Goal: Task Accomplishment & Management: Use online tool/utility

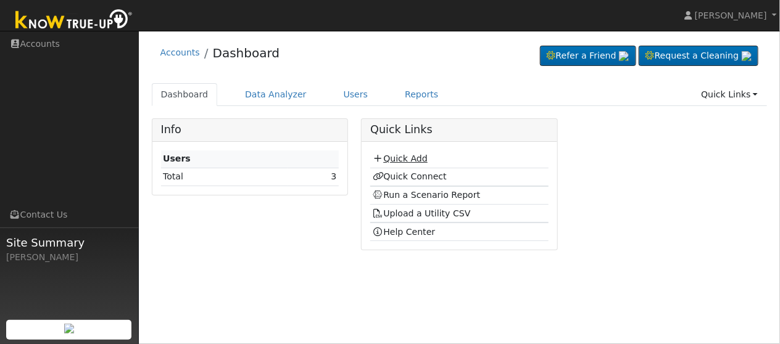
click at [401, 161] on link "Quick Add" at bounding box center [400, 159] width 55 height 10
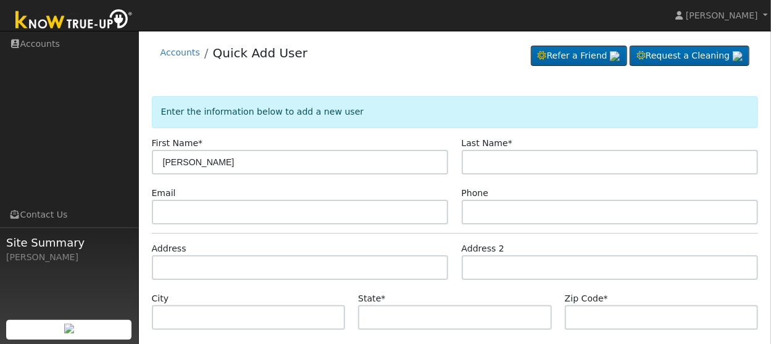
type input "[PERSON_NAME]"
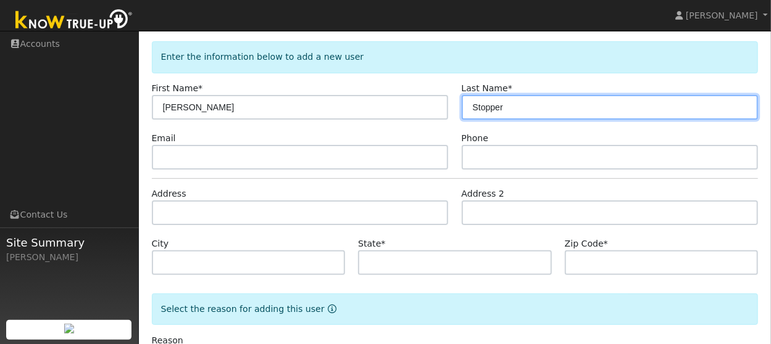
scroll to position [108, 0]
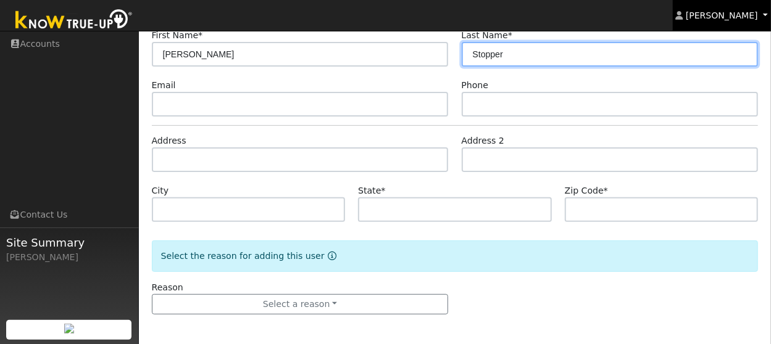
type input "Stopper"
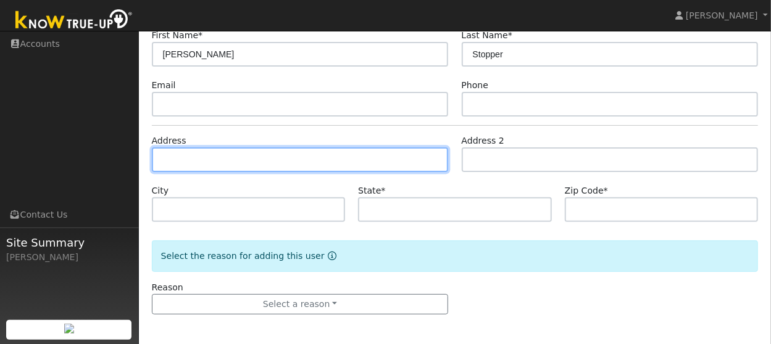
click at [276, 163] on input "text" at bounding box center [300, 159] width 297 height 25
paste input "[STREET_ADDRESS][PERSON_NAME]"
type input "2780 Atchison Avenue"
type input "Sanger"
type input "CA"
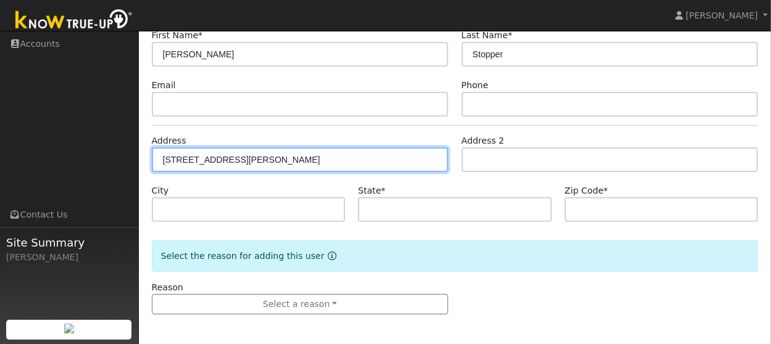
type input "93657"
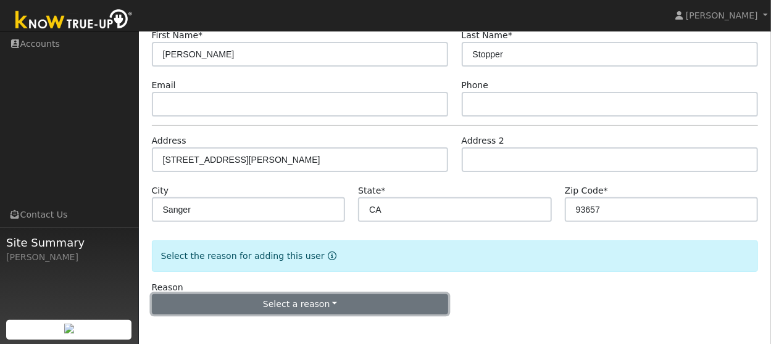
click at [312, 304] on button "Select a reason" at bounding box center [300, 304] width 297 height 21
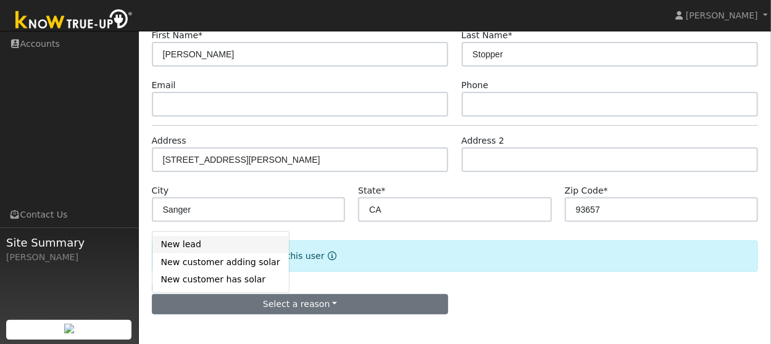
click at [200, 248] on link "New lead" at bounding box center [220, 244] width 136 height 17
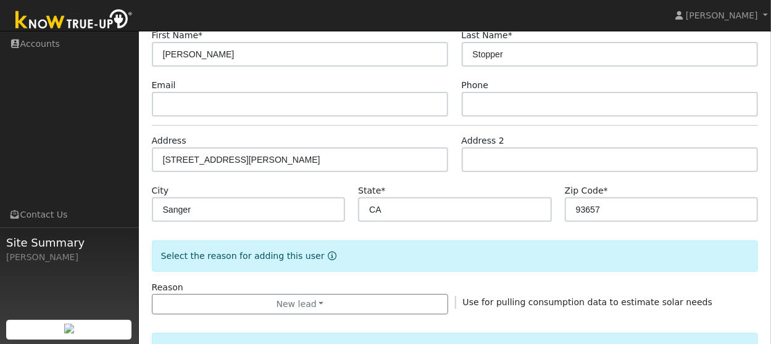
scroll to position [355, 0]
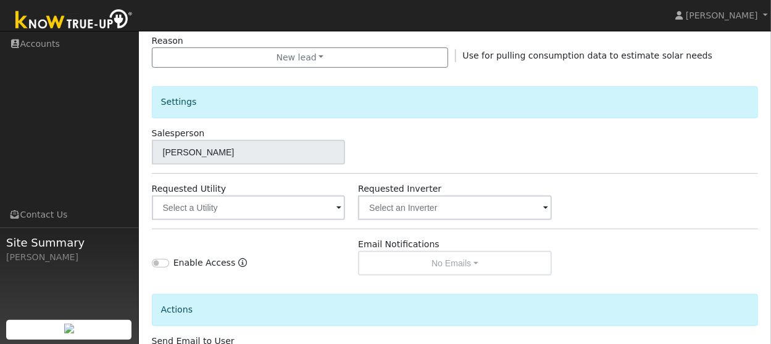
click at [339, 213] on span at bounding box center [338, 209] width 5 height 14
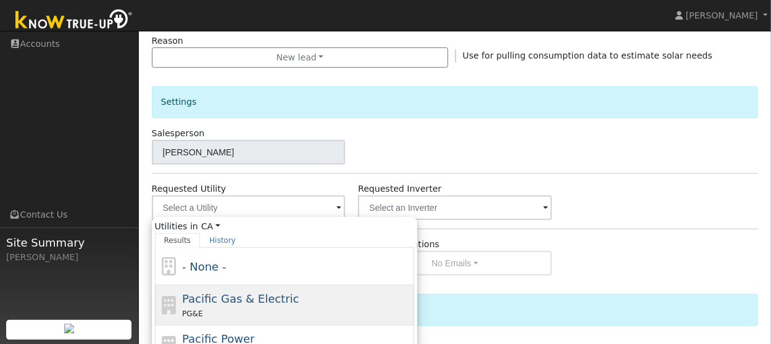
click at [283, 296] on div "Pacific Gas & Electric PG&E" at bounding box center [296, 306] width 229 height 30
type input "Pacific Gas & Electric"
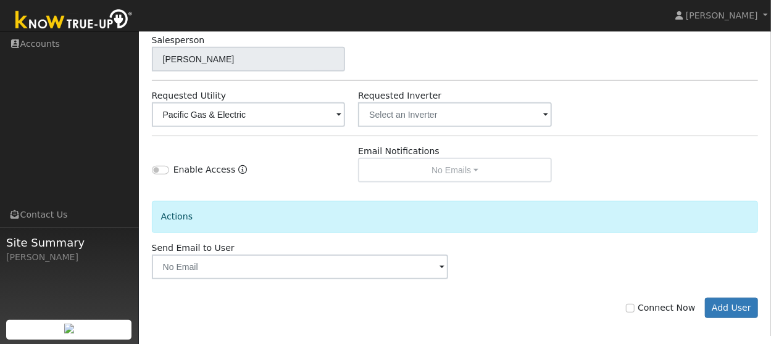
scroll to position [450, 0]
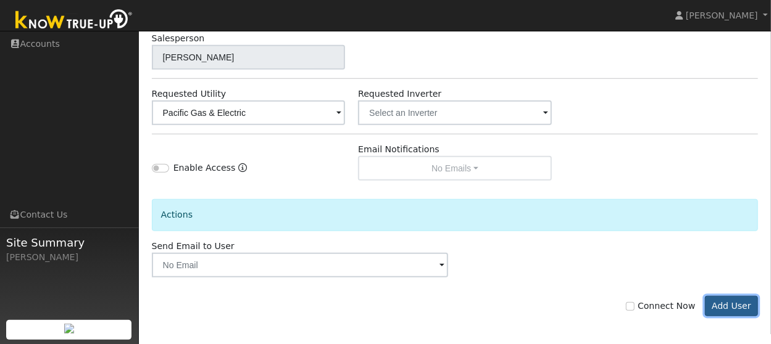
click at [741, 296] on button "Add User" at bounding box center [732, 306] width 54 height 21
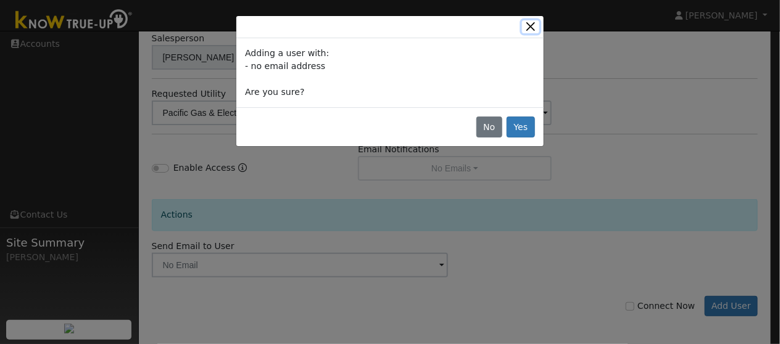
click at [529, 23] on button "Close" at bounding box center [530, 26] width 17 height 13
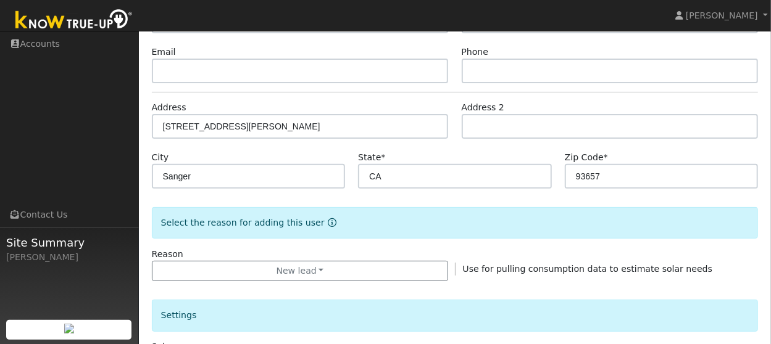
scroll to position [80, 0]
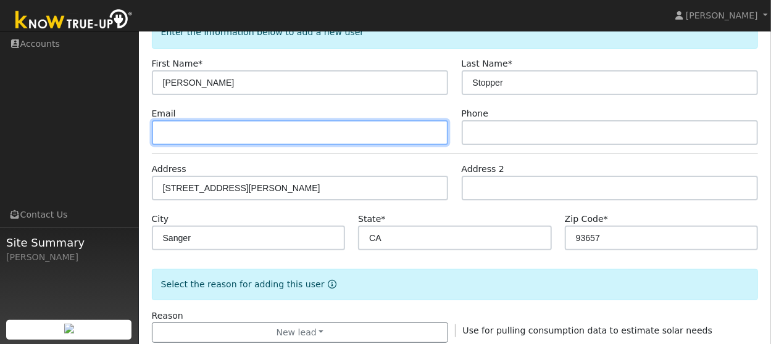
click at [283, 132] on input "text" at bounding box center [300, 132] width 297 height 25
paste input "sticknopper@gmail.com"
type input "sticknopper@gmail.com"
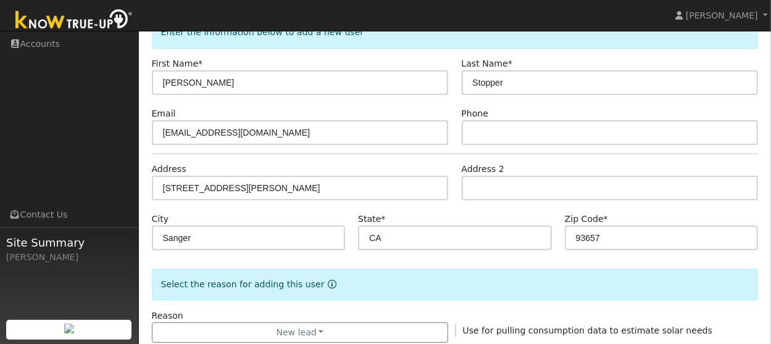
click at [378, 163] on div "Address 2780 Atchison Avenue" at bounding box center [300, 182] width 310 height 38
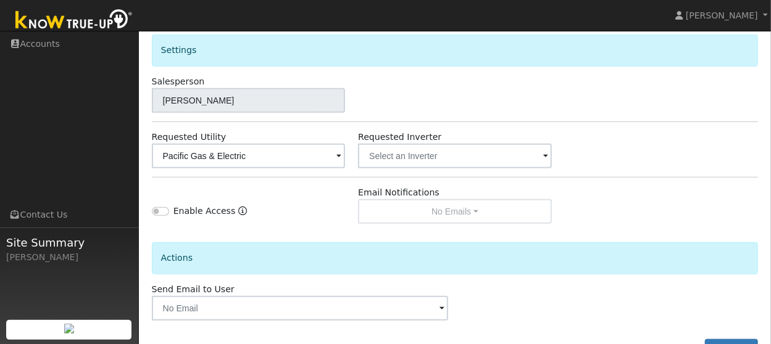
scroll to position [450, 0]
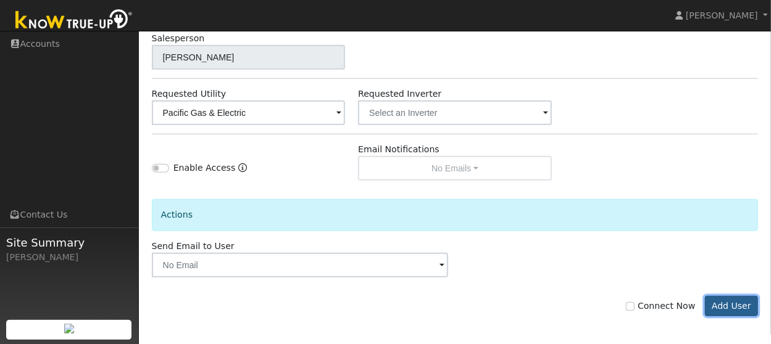
click at [739, 304] on button "Add User" at bounding box center [732, 306] width 54 height 21
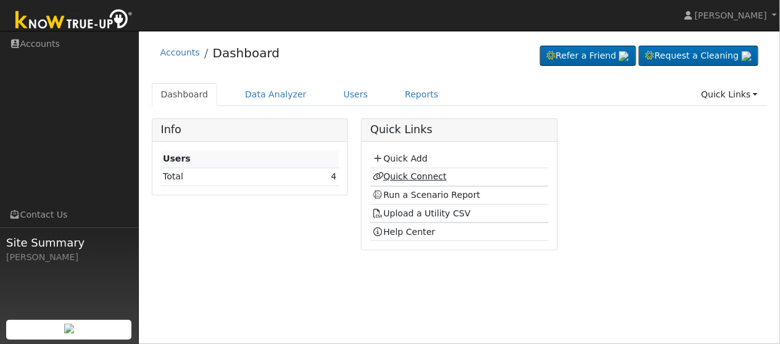
click at [427, 177] on link "Quick Connect" at bounding box center [410, 177] width 74 height 10
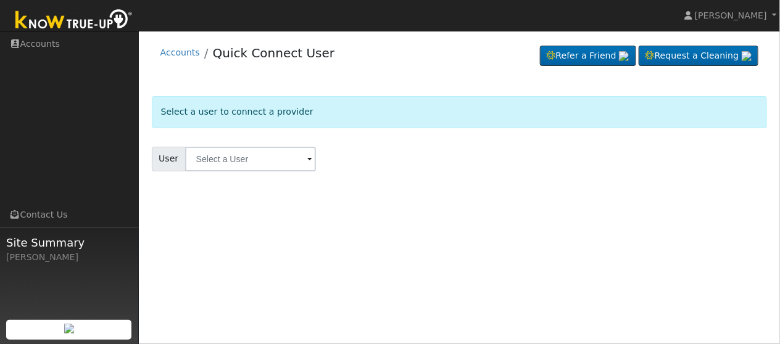
click at [307, 161] on span at bounding box center [309, 160] width 5 height 14
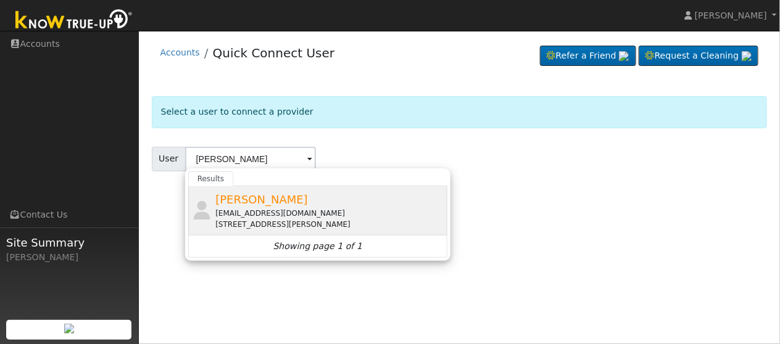
click at [333, 199] on div "Nick Stopper sticknopper@gmail.com 2780 Atchison Avenue, Sanger, CA 93657" at bounding box center [329, 210] width 229 height 39
type input "Nick Stopper"
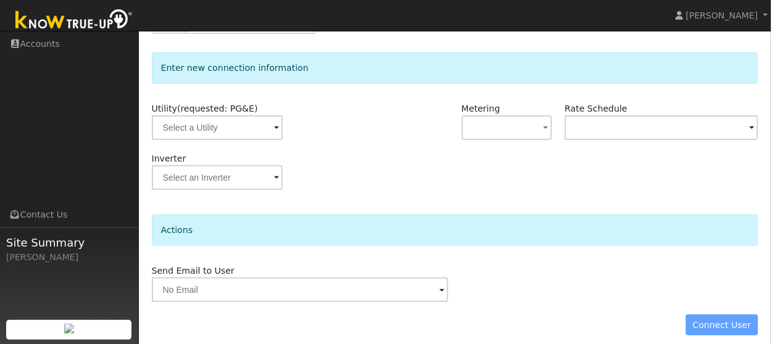
scroll to position [145, 0]
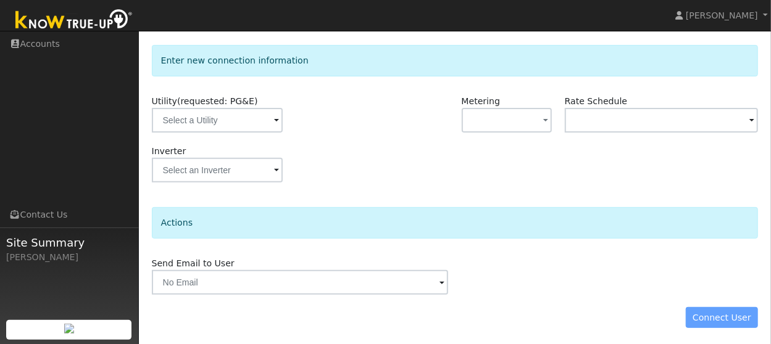
click at [274, 122] on span at bounding box center [276, 121] width 5 height 14
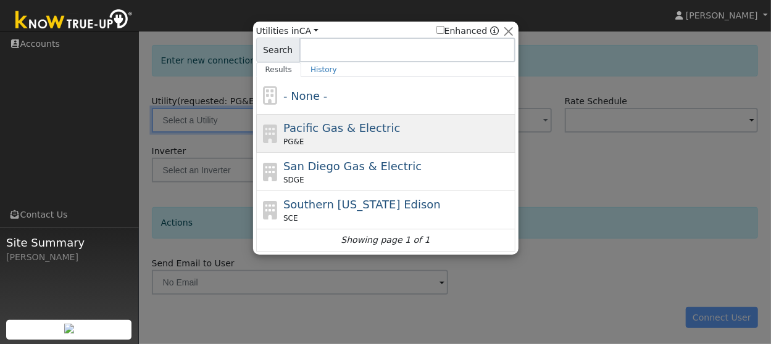
click at [336, 128] on span "Pacific Gas & Electric" at bounding box center [341, 128] width 117 height 13
type input "PG&E"
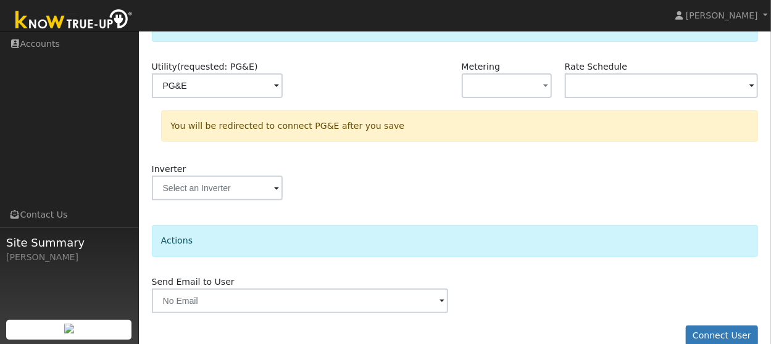
scroll to position [197, 0]
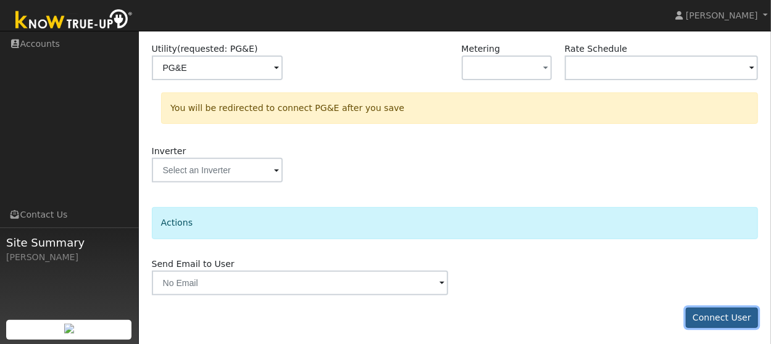
click at [719, 314] on button "Connect User" at bounding box center [721, 318] width 73 height 21
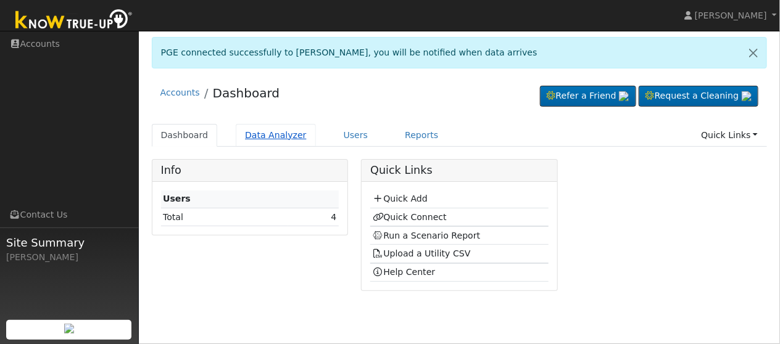
click at [277, 130] on link "Data Analyzer" at bounding box center [276, 135] width 80 height 23
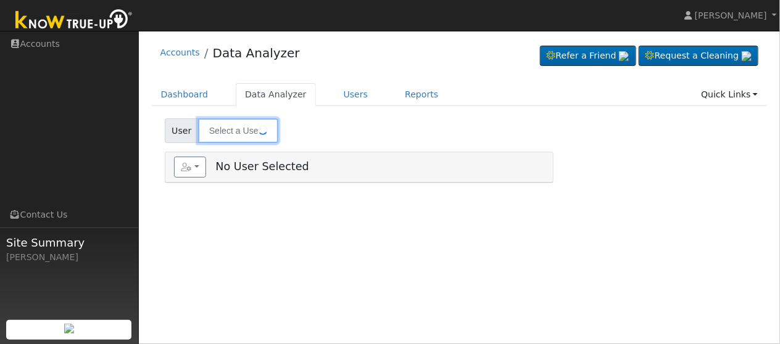
type input "Daniel Deiter"
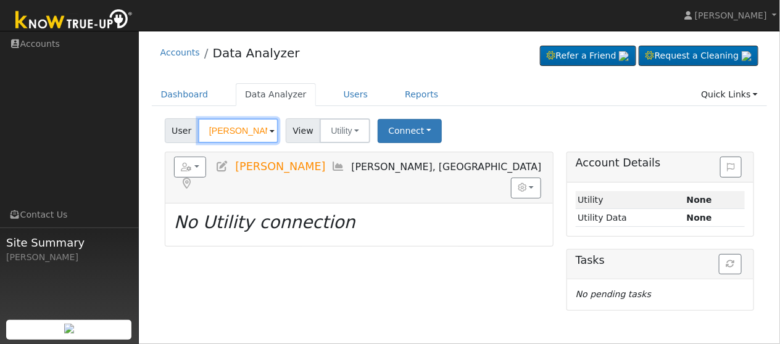
click at [273, 131] on input "Daniel Deiter" at bounding box center [238, 130] width 80 height 25
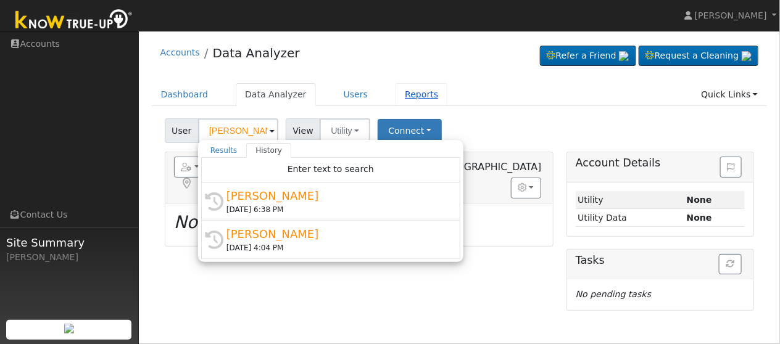
click at [396, 97] on link "Reports" at bounding box center [421, 94] width 52 height 23
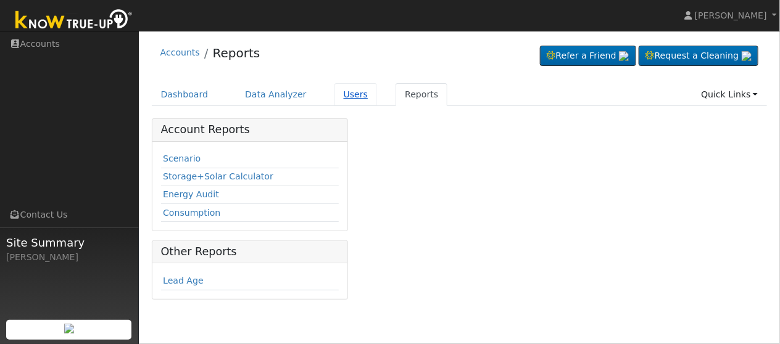
click at [334, 96] on link "Users" at bounding box center [355, 94] width 43 height 23
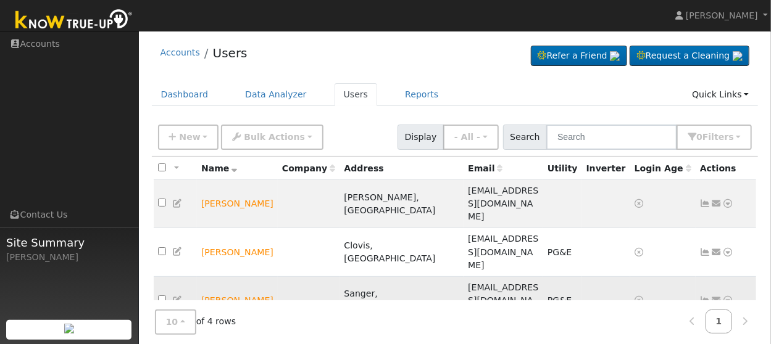
click at [238, 276] on td "[PERSON_NAME]" at bounding box center [237, 300] width 81 height 48
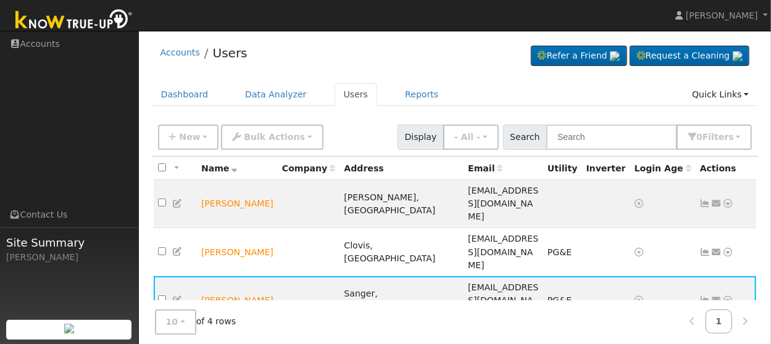
click at [173, 296] on icon at bounding box center [177, 300] width 11 height 9
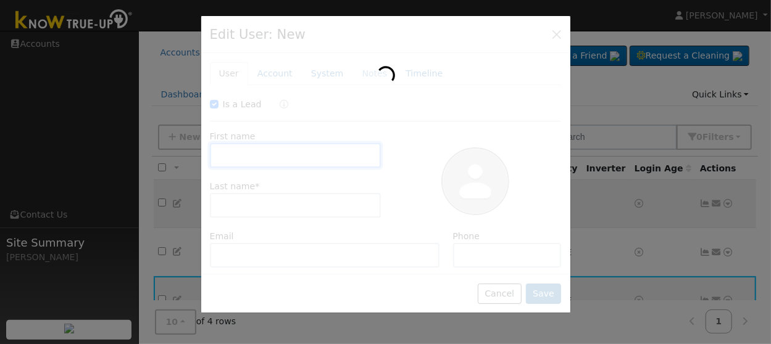
checkbox input "true"
type input "Nick"
type input "Stopper"
type input "sticknopper@gmail.com"
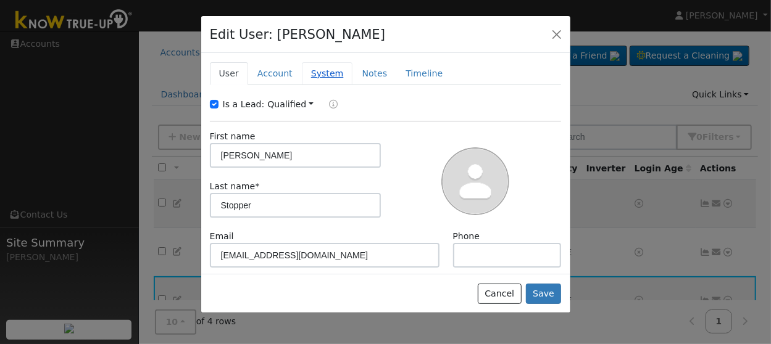
click at [319, 74] on link "System" at bounding box center [327, 73] width 51 height 23
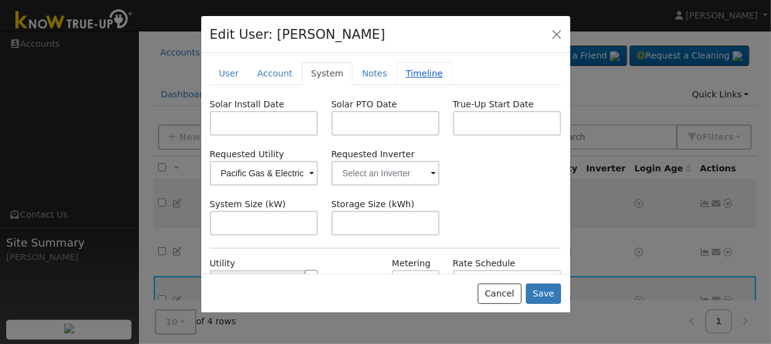
click at [416, 73] on link "Timeline" at bounding box center [424, 73] width 56 height 23
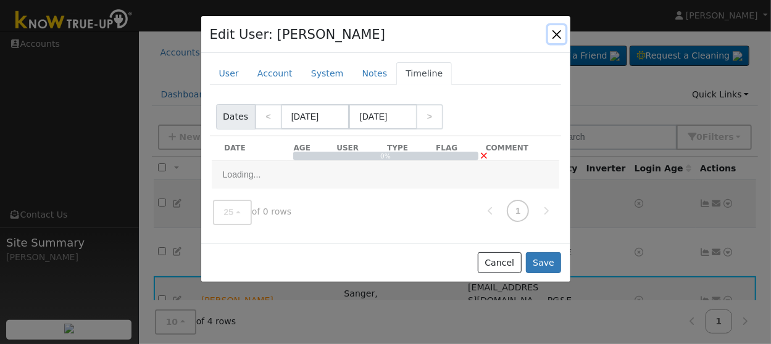
click at [559, 30] on button "button" at bounding box center [556, 33] width 17 height 17
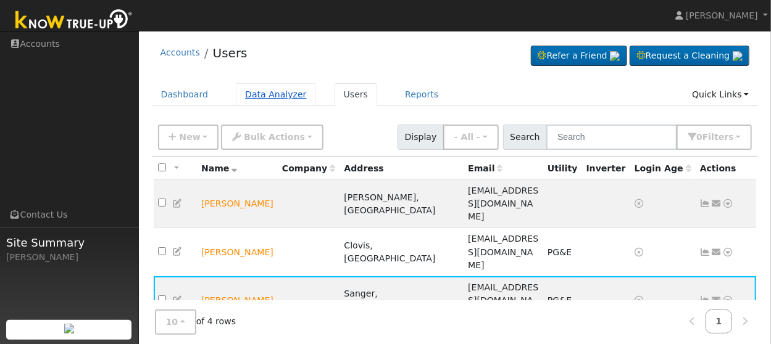
click at [257, 98] on link "Data Analyzer" at bounding box center [276, 94] width 80 height 23
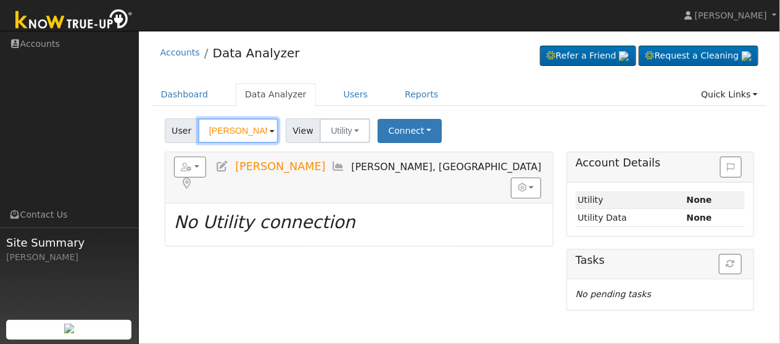
drag, startPoint x: 259, startPoint y: 129, endPoint x: 159, endPoint y: 112, distance: 100.7
click at [153, 112] on div "Accounts Data Analyzer Refer a Friend Request a Cleaning" at bounding box center [459, 174] width 629 height 274
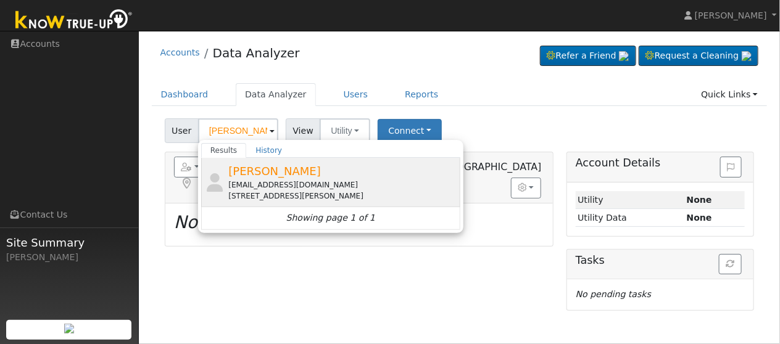
click at [275, 167] on span "[PERSON_NAME]" at bounding box center [274, 171] width 93 height 13
type input "[PERSON_NAME]"
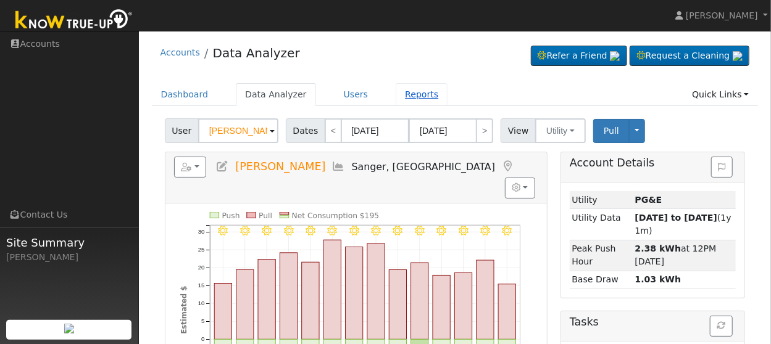
click at [407, 100] on link "Reports" at bounding box center [421, 94] width 52 height 23
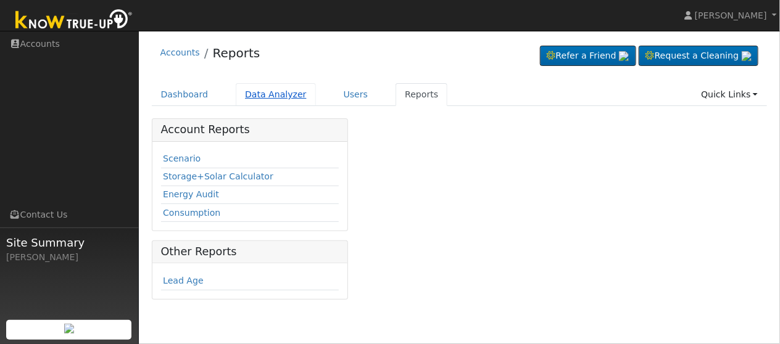
click at [265, 101] on link "Data Analyzer" at bounding box center [276, 94] width 80 height 23
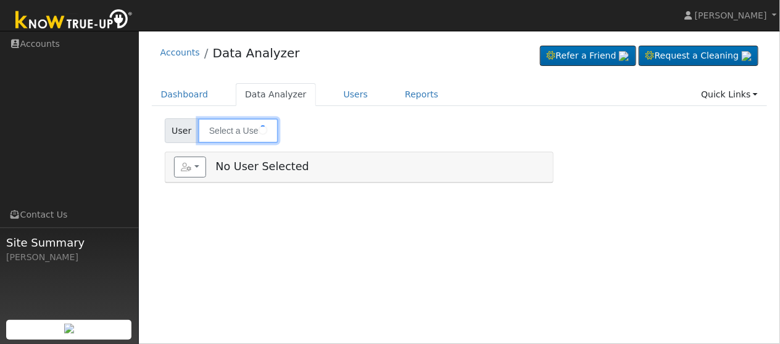
type input "[PERSON_NAME]"
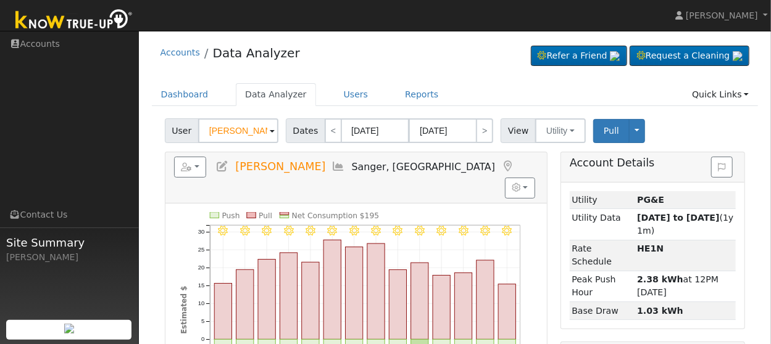
click at [332, 165] on icon at bounding box center [339, 166] width 14 height 11
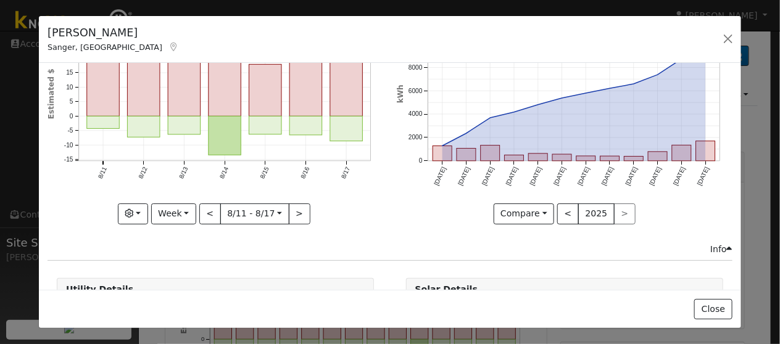
scroll to position [62, 0]
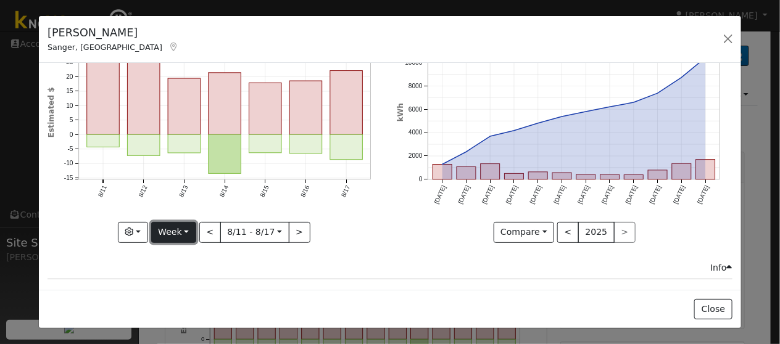
click at [186, 229] on button "Week" at bounding box center [173, 232] width 45 height 21
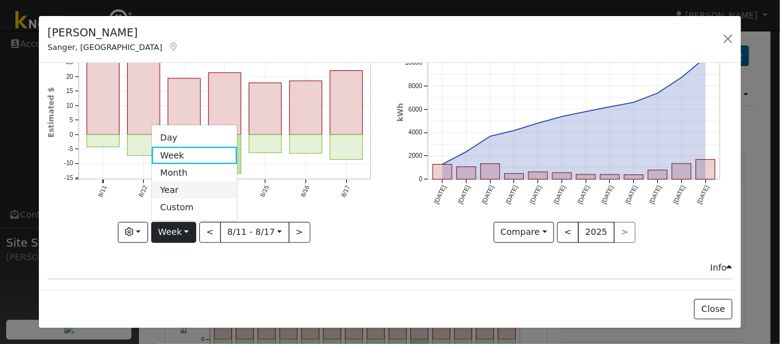
click at [196, 188] on link "Year" at bounding box center [195, 189] width 86 height 17
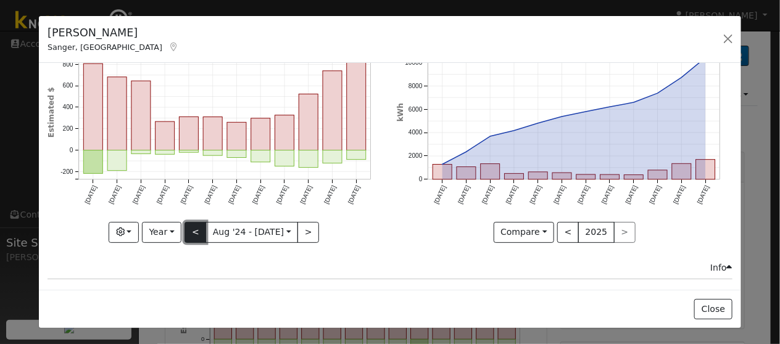
click at [190, 233] on button "<" at bounding box center [195, 232] width 22 height 21
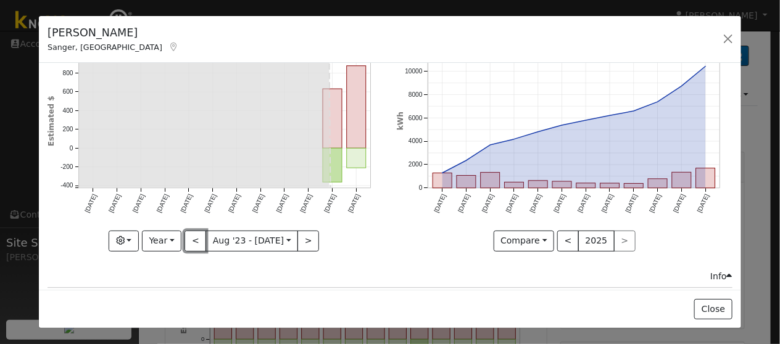
scroll to position [123, 0]
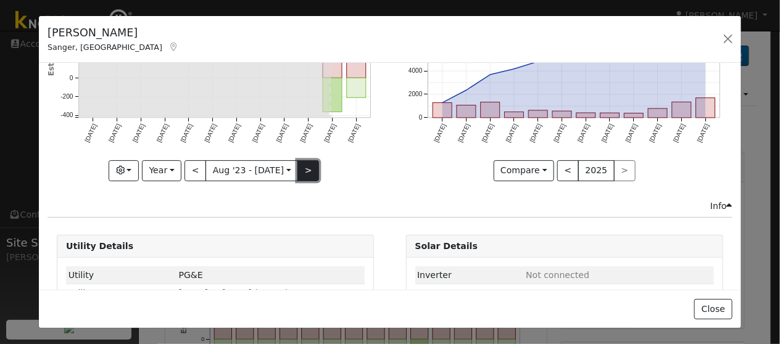
click at [297, 171] on button ">" at bounding box center [308, 170] width 22 height 21
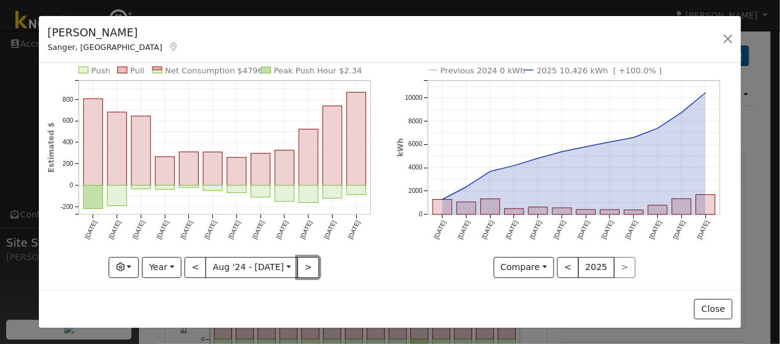
scroll to position [62, 0]
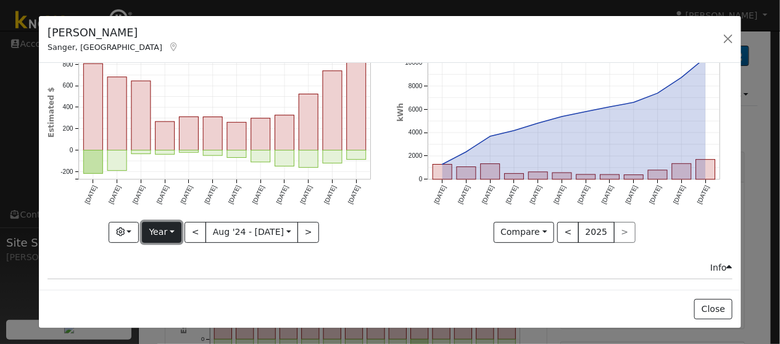
click at [170, 233] on button "Year" at bounding box center [161, 232] width 39 height 21
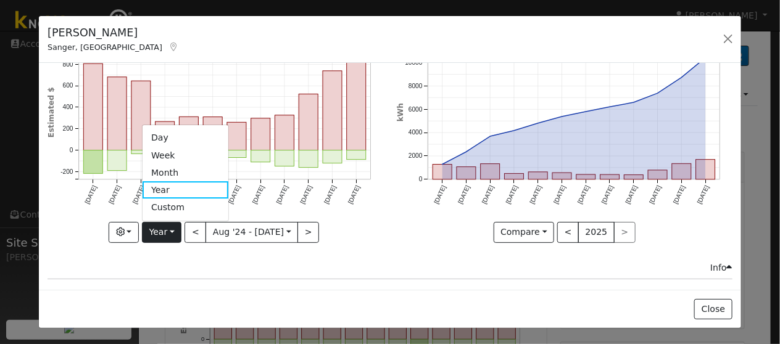
click at [397, 238] on div "Compare Compare Previous Current Year < 2025 >" at bounding box center [565, 232] width 336 height 21
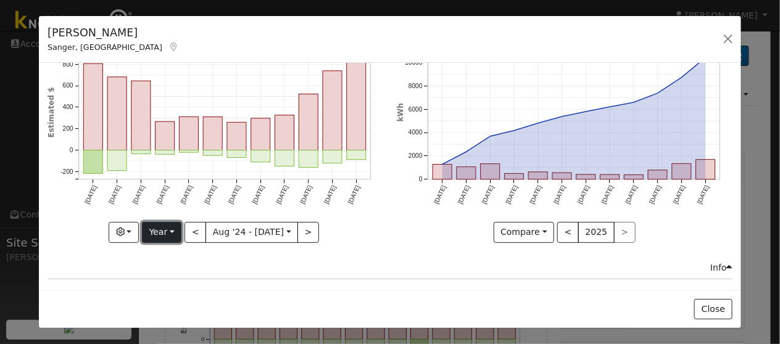
click at [170, 227] on button "Year" at bounding box center [161, 232] width 39 height 21
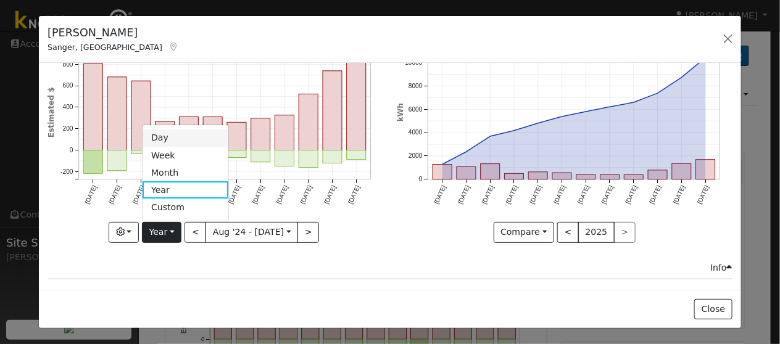
click at [171, 134] on link "Day" at bounding box center [186, 138] width 86 height 17
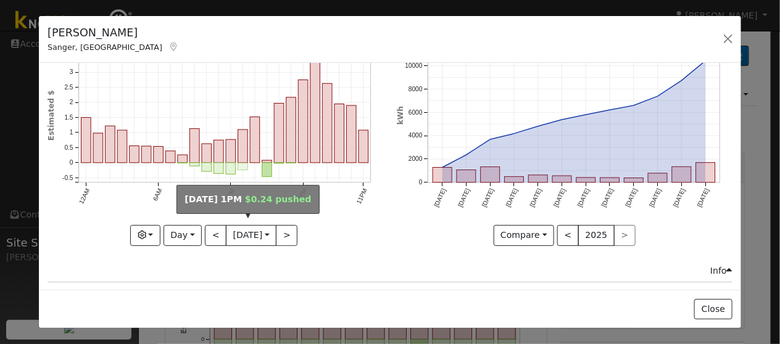
scroll to position [123, 0]
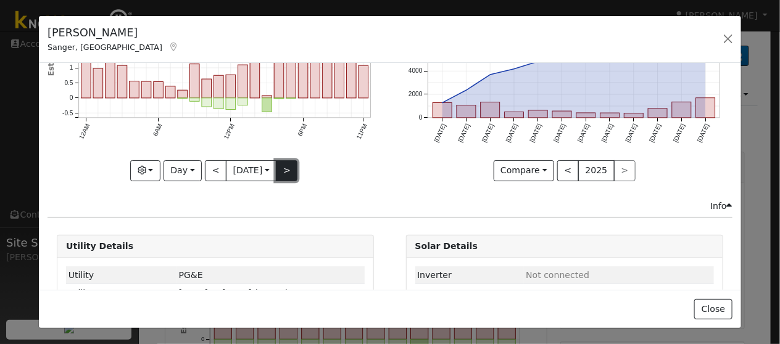
click at [289, 168] on button ">" at bounding box center [287, 170] width 22 height 21
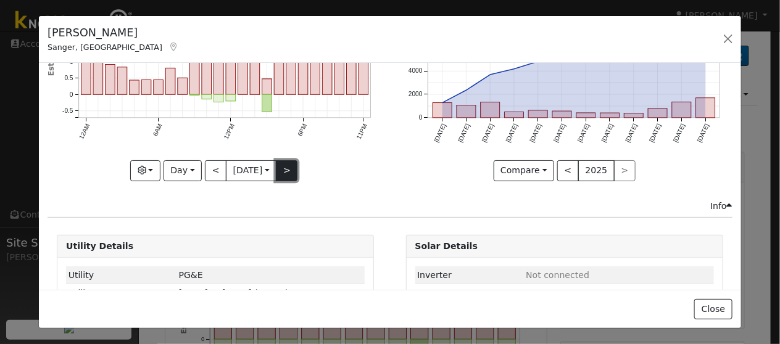
click at [287, 168] on button ">" at bounding box center [287, 170] width 22 height 21
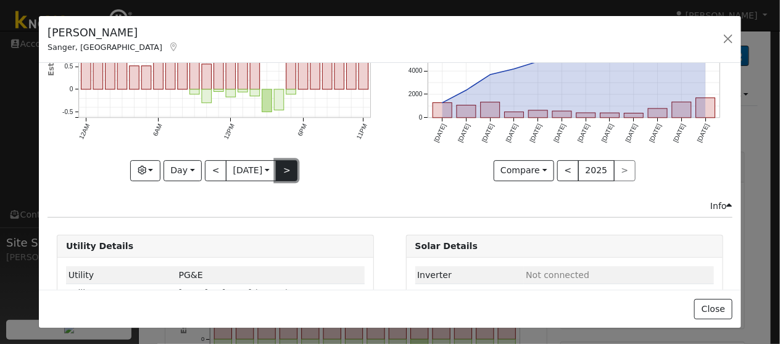
click at [287, 168] on button ">" at bounding box center [287, 170] width 22 height 21
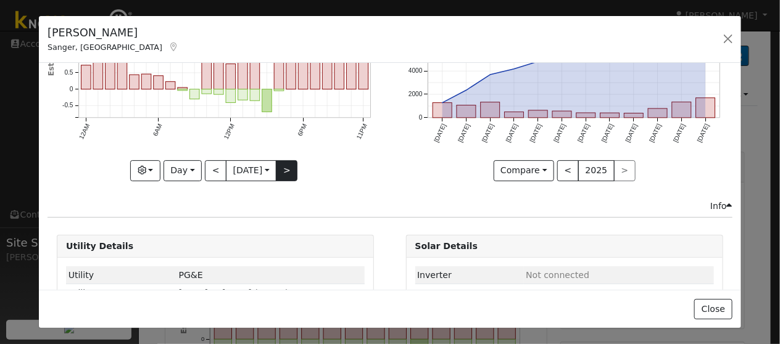
click at [287, 168] on div "11PM - Clear 10PM - Clear 9PM - Clear 8PM - Clear 7PM - Clear 6PM - Clear 5PM -…" at bounding box center [216, 64] width 336 height 233
click at [287, 168] on button ">" at bounding box center [287, 170] width 22 height 21
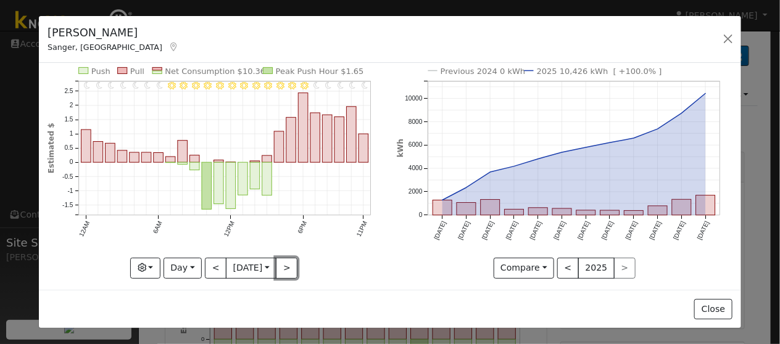
scroll to position [62, 0]
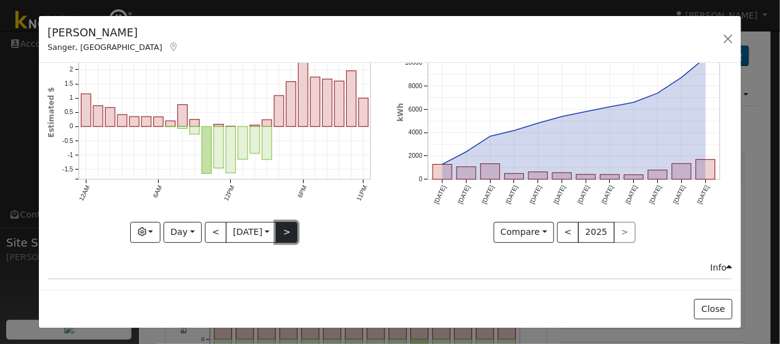
click at [291, 237] on button ">" at bounding box center [287, 232] width 22 height 21
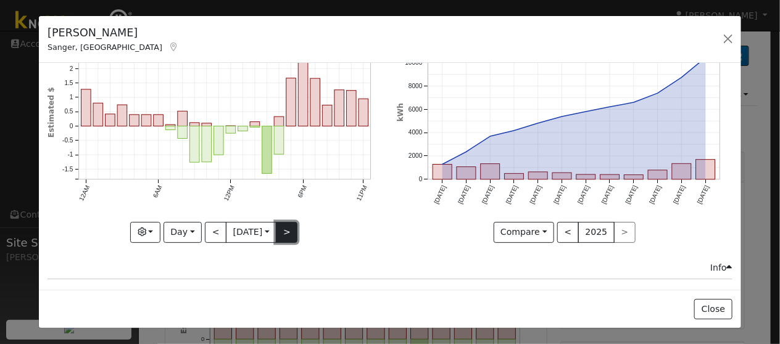
click at [291, 237] on button ">" at bounding box center [287, 232] width 22 height 21
type input "[DATE]"
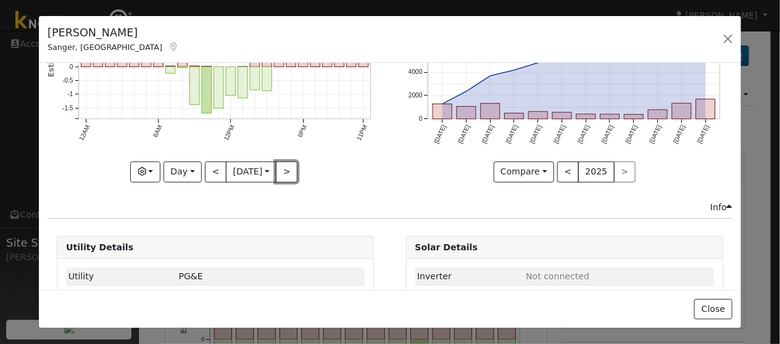
scroll to position [123, 0]
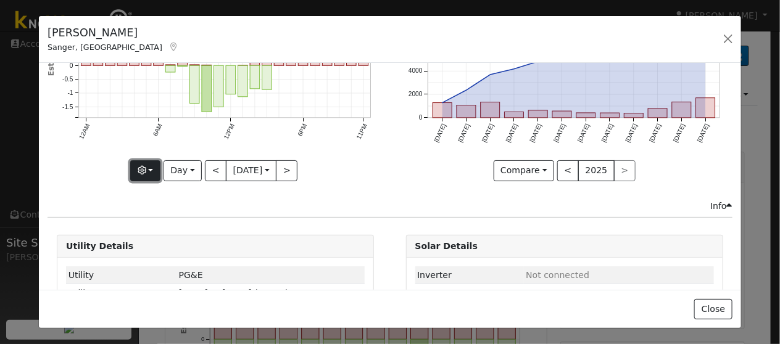
click at [141, 166] on icon "button" at bounding box center [142, 170] width 9 height 9
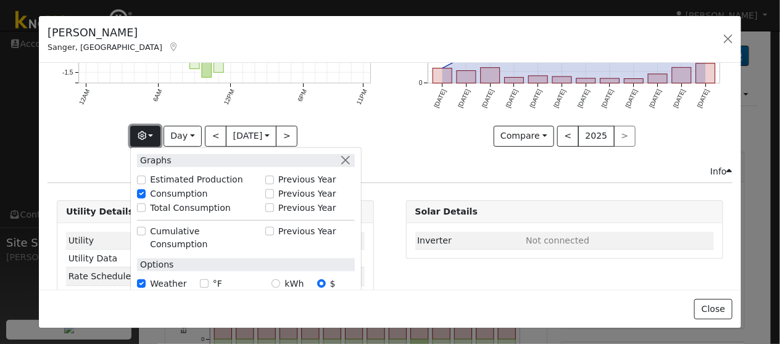
scroll to position [176, 0]
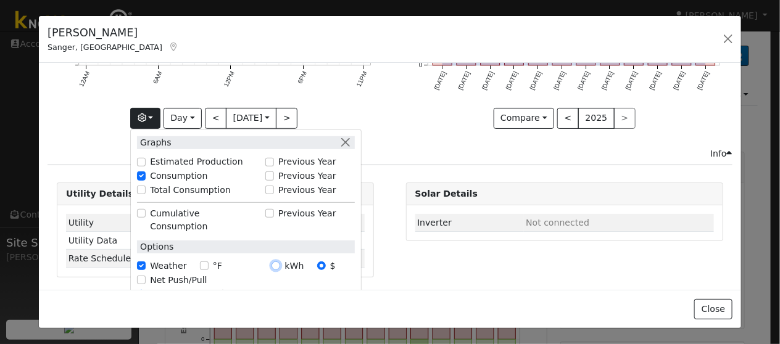
click at [273, 262] on input "kWh" at bounding box center [275, 266] width 9 height 9
radio input "true"
radio input "false"
click at [404, 136] on div "Previous 2024 0 kWh 2025 10,426 kWh [ +100.0% ] [DATE] Sep '[DATE] Nov '[DATE] …" at bounding box center [564, 21] width 349 height 251
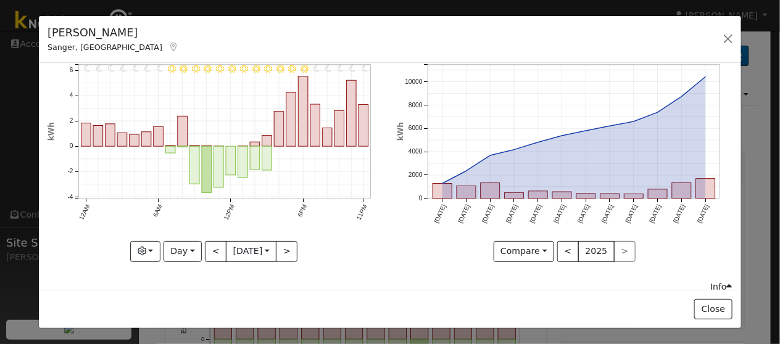
scroll to position [62, 0]
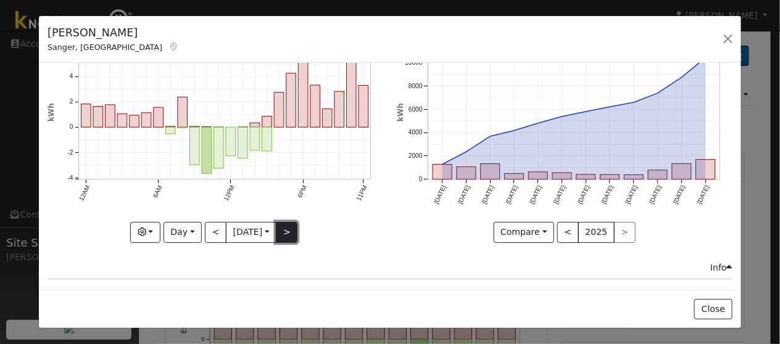
click at [296, 229] on button ">" at bounding box center [287, 232] width 22 height 21
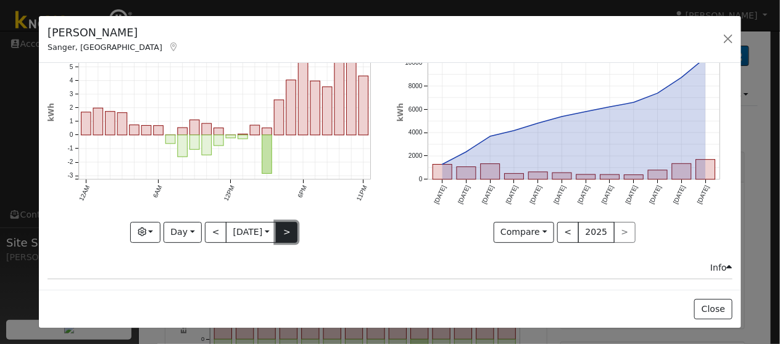
click at [289, 230] on button ">" at bounding box center [287, 232] width 22 height 21
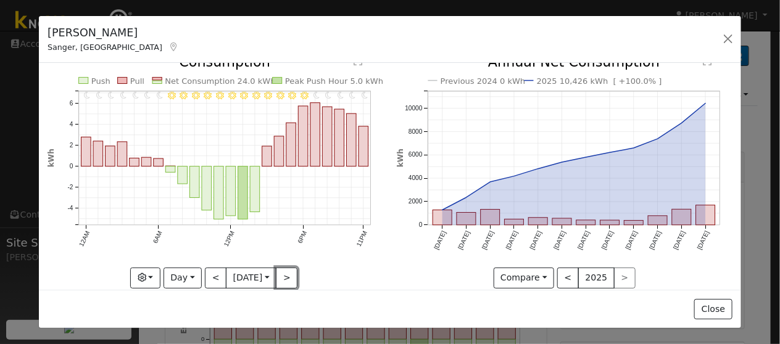
scroll to position [0, 0]
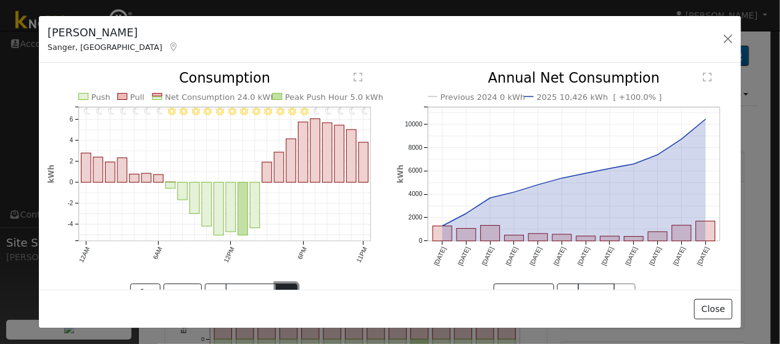
click at [279, 285] on button ">" at bounding box center [287, 294] width 22 height 21
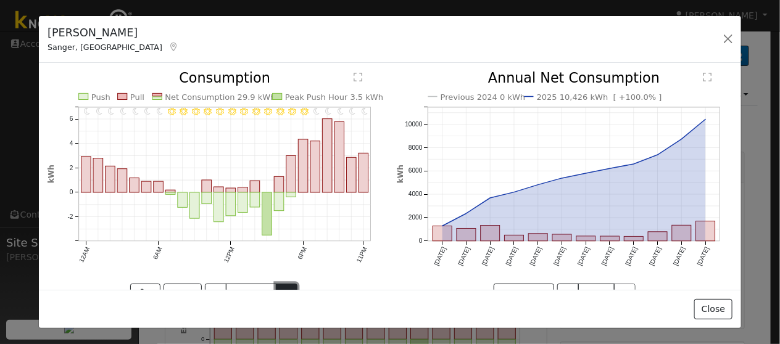
click at [286, 289] on button ">" at bounding box center [287, 294] width 22 height 21
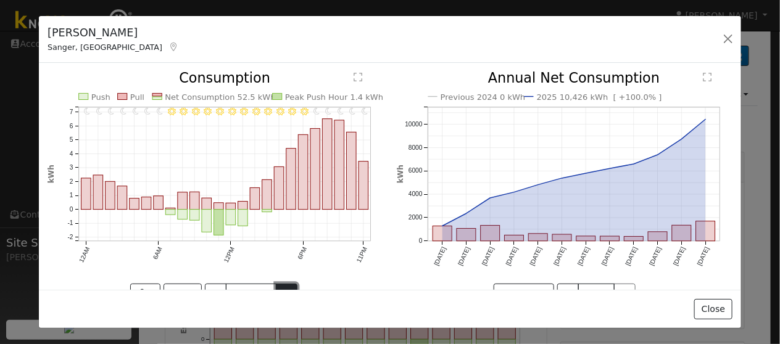
click at [283, 284] on button ">" at bounding box center [287, 294] width 22 height 21
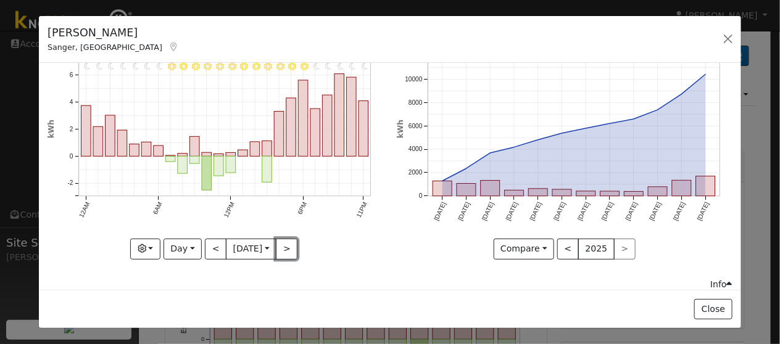
scroll to position [62, 0]
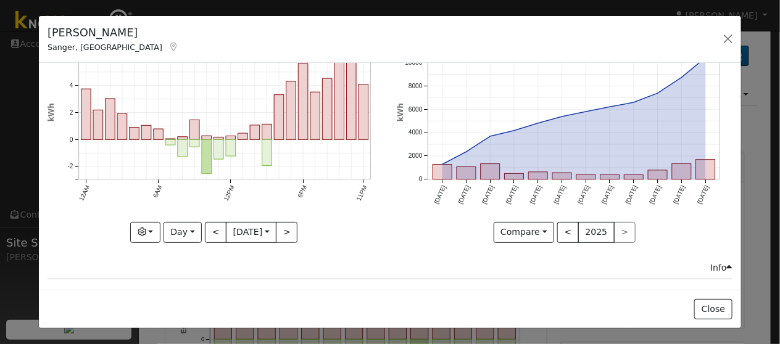
click at [297, 227] on icon "11PM - Clear 10PM - Clear 9PM - Clear 8PM - Clear 7PM - Clear 6PM - Clear 5PM -…" at bounding box center [216, 122] width 336 height 225
click at [291, 227] on button ">" at bounding box center [287, 232] width 22 height 21
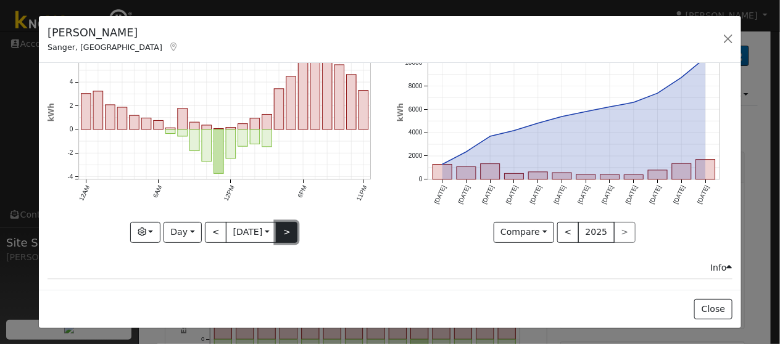
click at [282, 233] on button ">" at bounding box center [287, 232] width 22 height 21
type input "[DATE]"
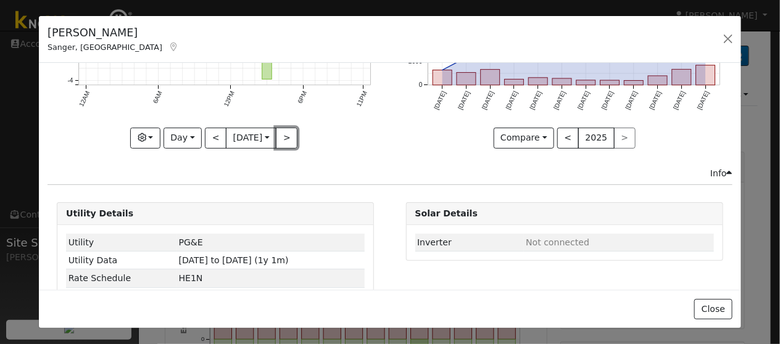
scroll to position [173, 0]
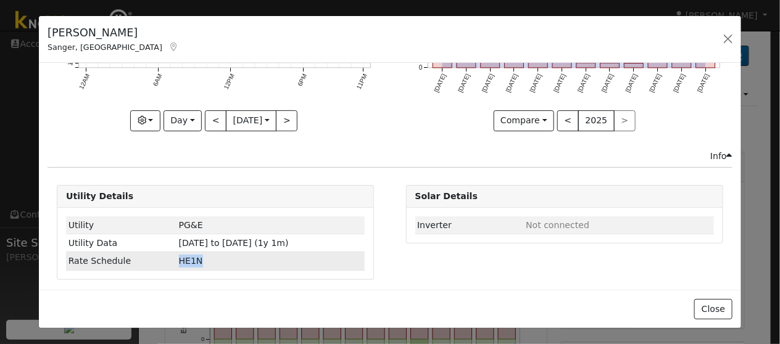
drag, startPoint x: 189, startPoint y: 256, endPoint x: 151, endPoint y: 254, distance: 38.9
click at [151, 254] on tr "Rate Schedule HE1N" at bounding box center [215, 261] width 299 height 18
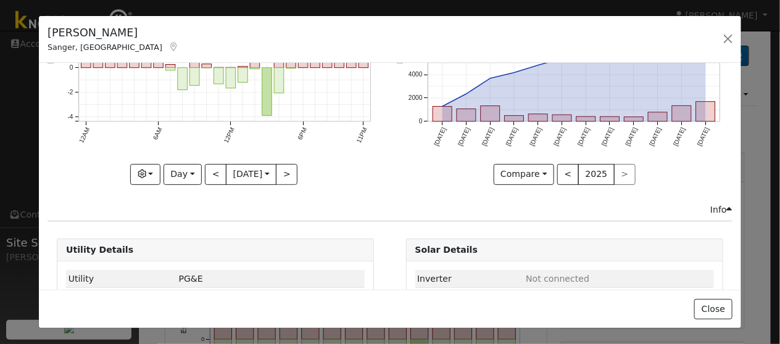
scroll to position [123, 0]
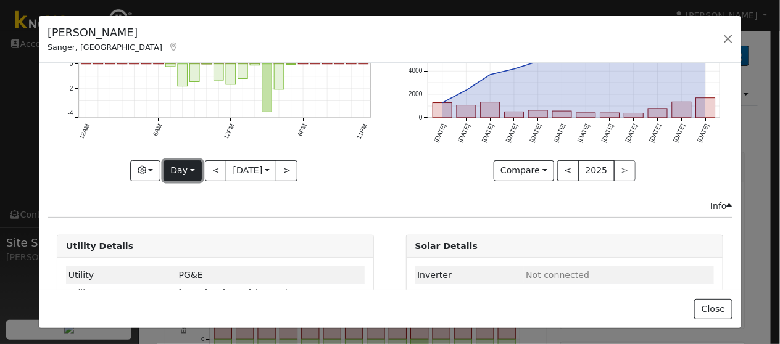
click at [181, 171] on button "Day" at bounding box center [182, 170] width 38 height 21
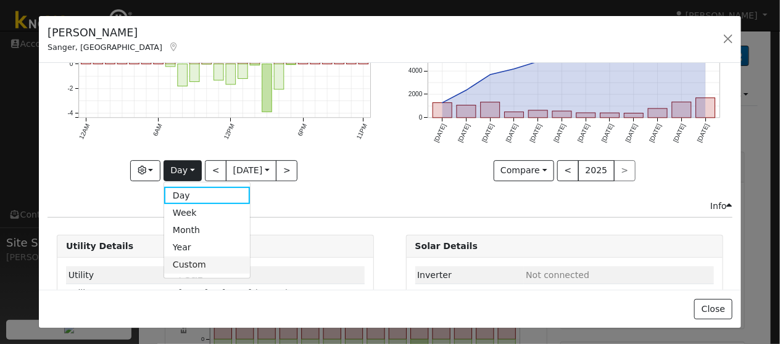
click at [191, 259] on link "Custom" at bounding box center [207, 265] width 86 height 17
select select "7"
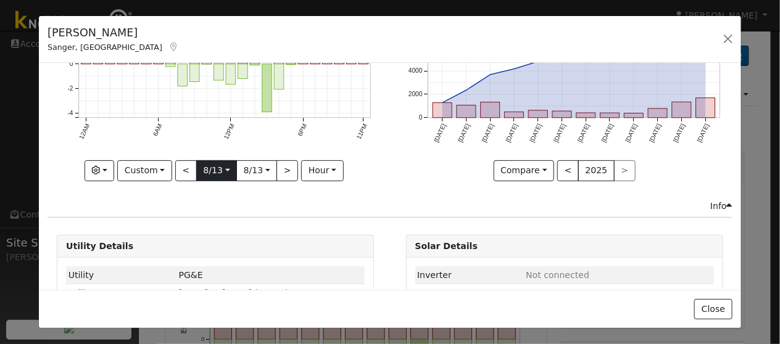
click at [225, 168] on input "[DATE]" at bounding box center [216, 171] width 39 height 20
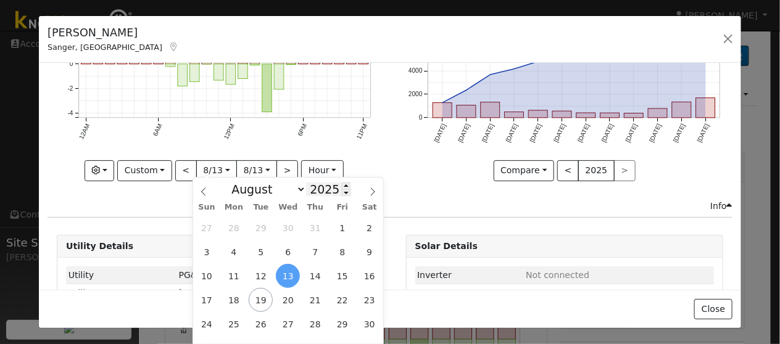
click at [316, 193] on input "2025" at bounding box center [328, 190] width 44 height 14
click at [342, 194] on span at bounding box center [346, 192] width 9 height 7
type input "2023"
click at [259, 224] on span "1" at bounding box center [261, 228] width 24 height 24
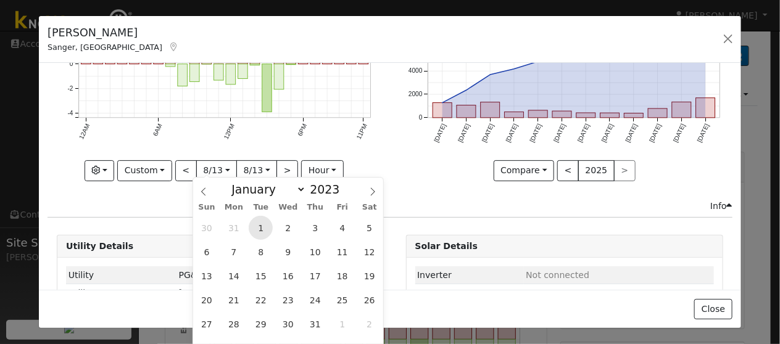
type input "[DATE]"
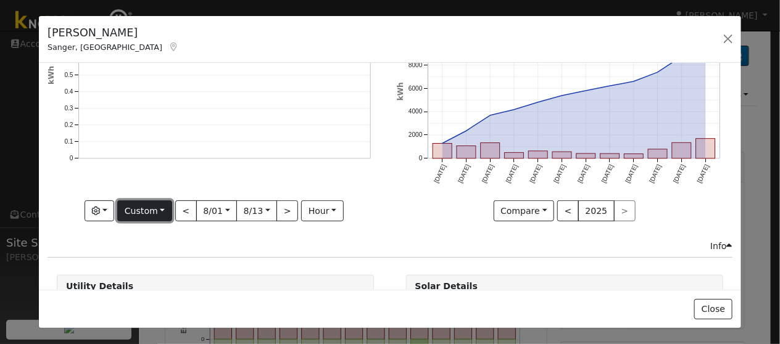
click at [163, 211] on button "Custom" at bounding box center [144, 211] width 55 height 21
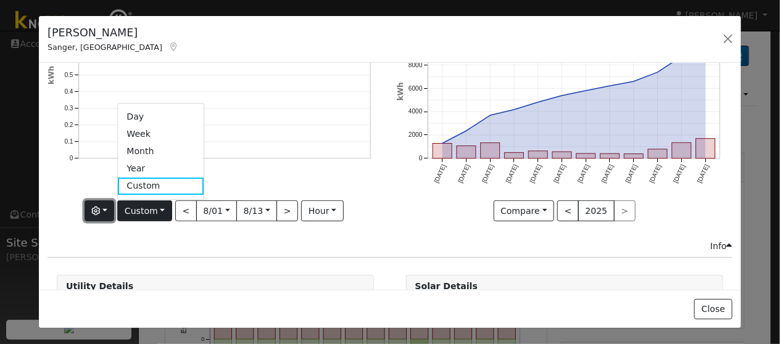
click at [99, 207] on icon "button" at bounding box center [95, 211] width 9 height 9
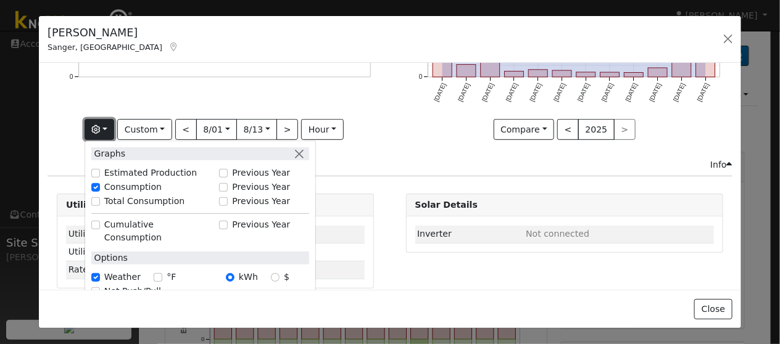
scroll to position [216, 0]
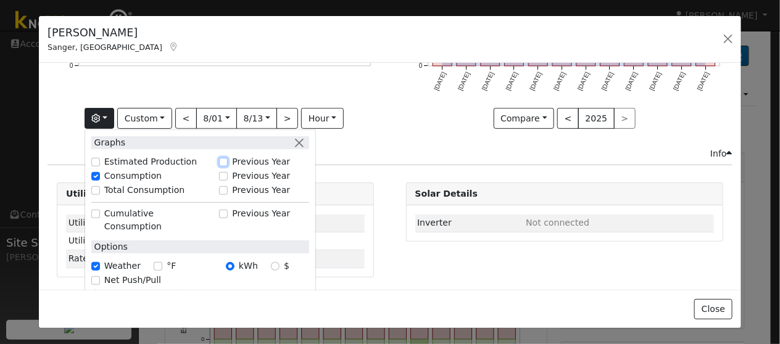
click at [226, 158] on input "Previous Year" at bounding box center [223, 162] width 9 height 9
checkbox input "true"
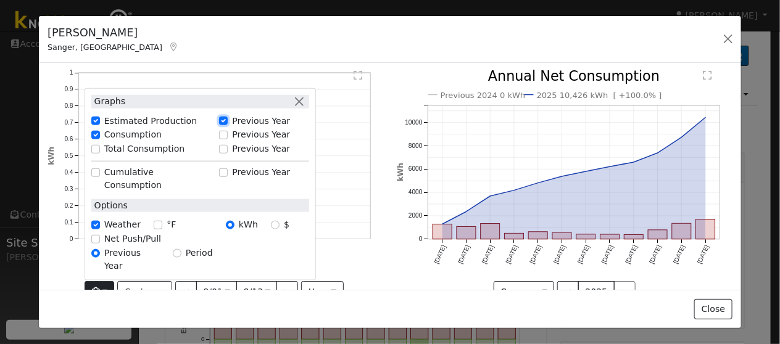
scroll to position [62, 0]
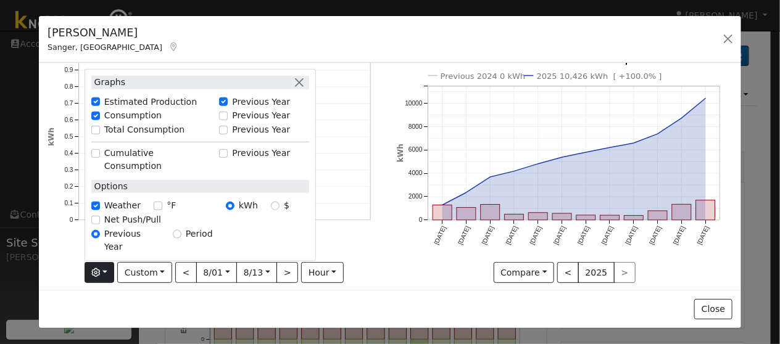
click at [367, 264] on div "Graphs Estimated Production Previous Year Consumption Previous Year Total Consu…" at bounding box center [216, 272] width 336 height 21
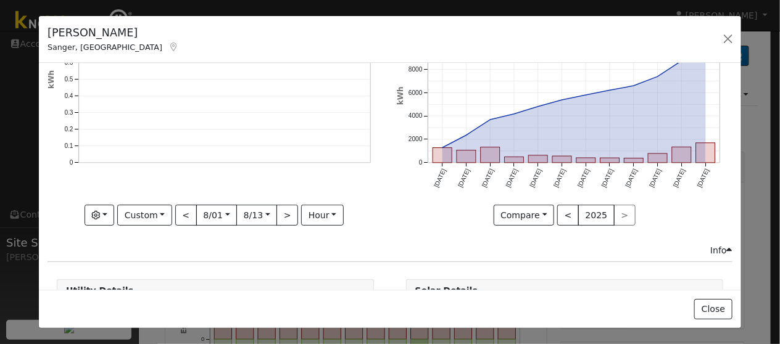
scroll to position [123, 0]
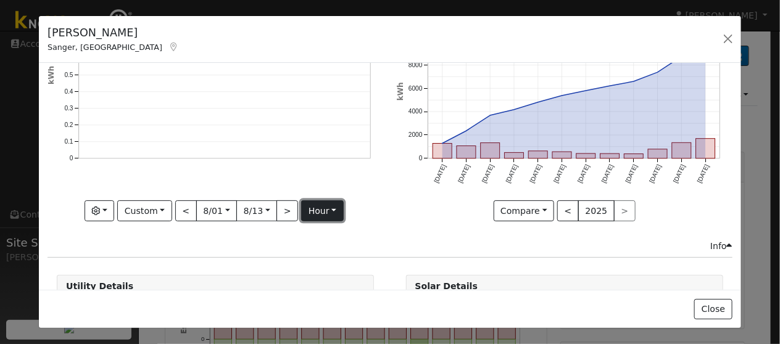
click at [328, 204] on button "hour" at bounding box center [322, 211] width 43 height 21
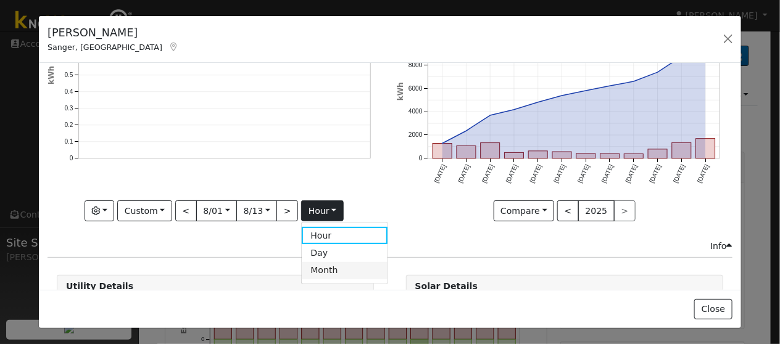
click at [334, 270] on link "Month" at bounding box center [345, 270] width 86 height 17
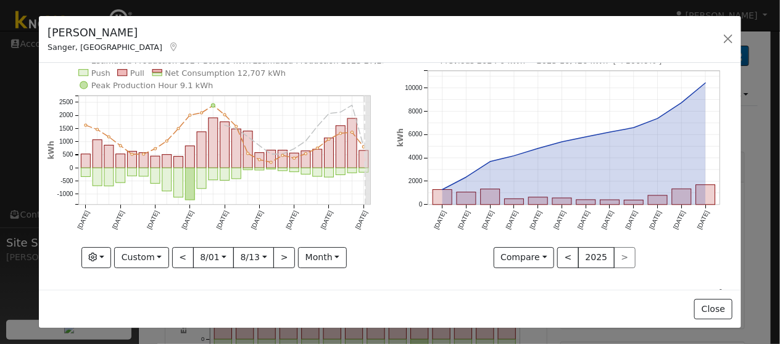
scroll to position [62, 0]
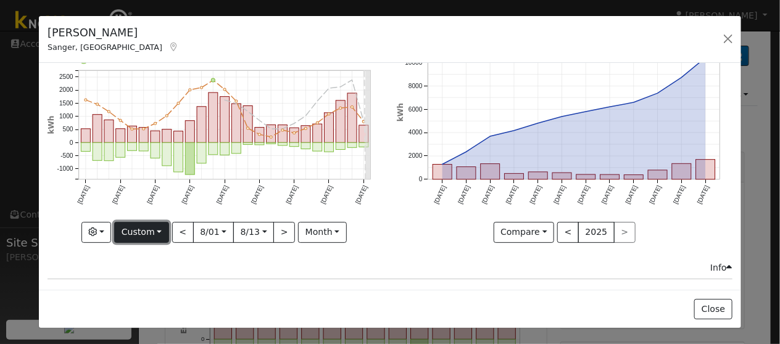
click at [163, 230] on button "Custom" at bounding box center [141, 232] width 55 height 21
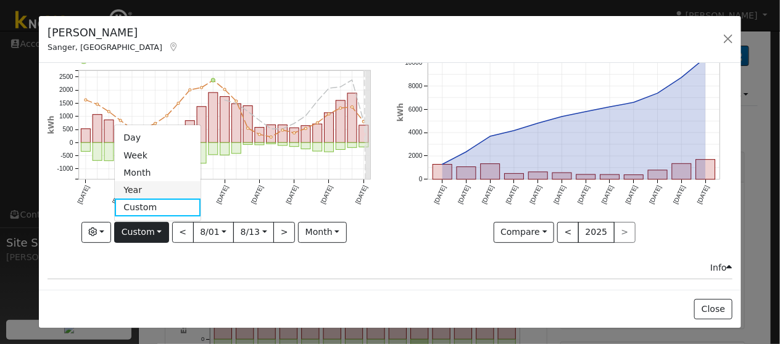
click at [166, 191] on link "Year" at bounding box center [158, 189] width 86 height 17
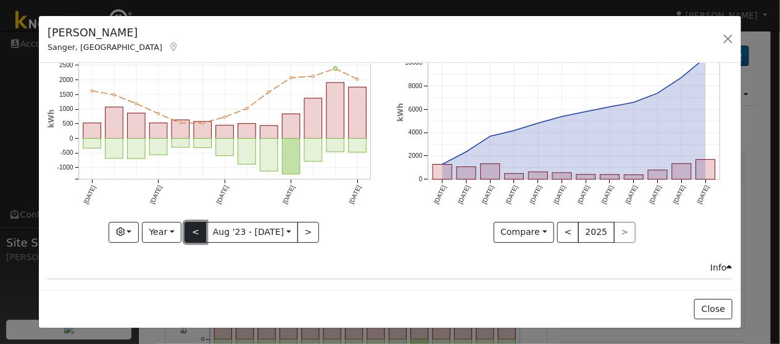
click at [197, 225] on button "<" at bounding box center [195, 232] width 22 height 21
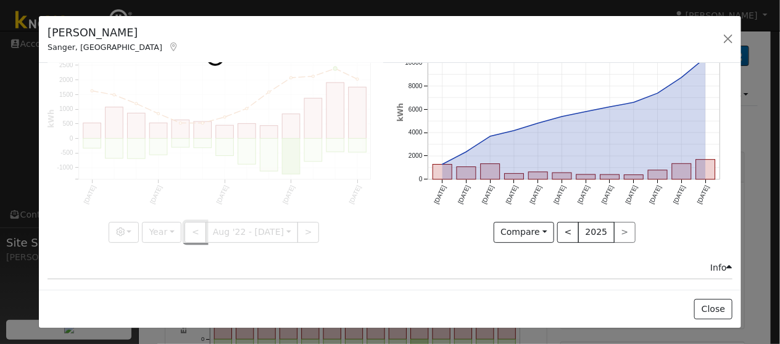
scroll to position [0, 0]
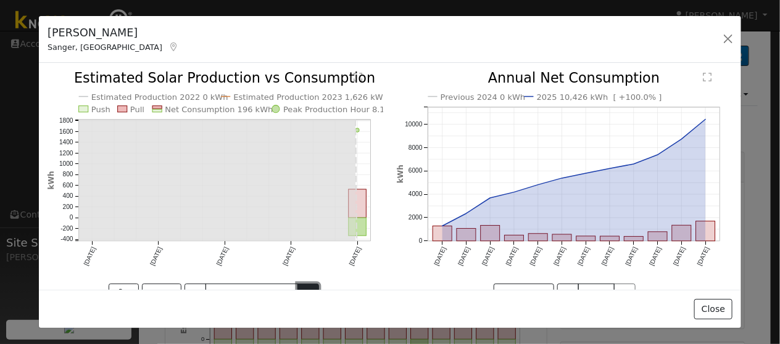
click at [310, 284] on button ">" at bounding box center [308, 294] width 22 height 21
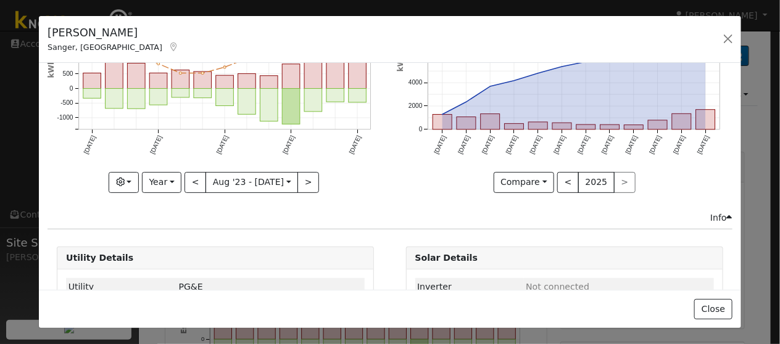
scroll to position [123, 0]
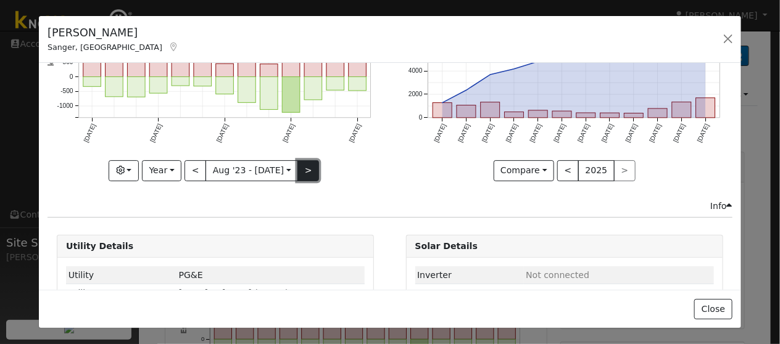
click at [300, 167] on button ">" at bounding box center [308, 170] width 22 height 21
type input "[DATE]"
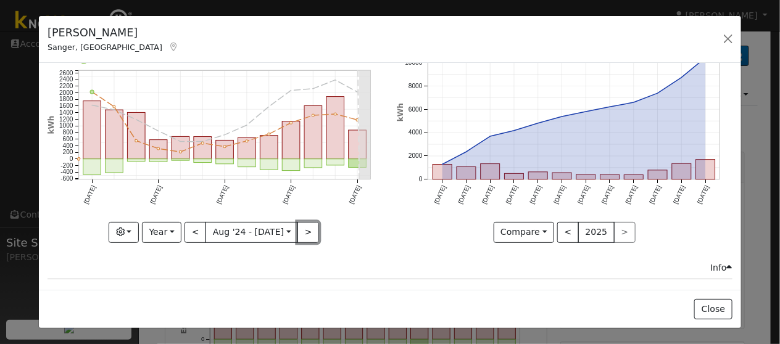
scroll to position [0, 0]
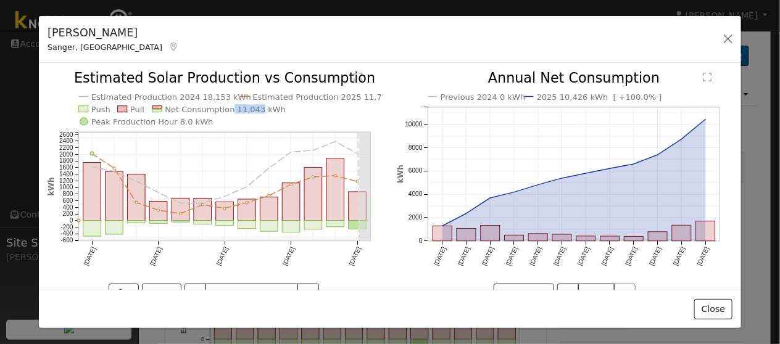
drag, startPoint x: 226, startPoint y: 108, endPoint x: 250, endPoint y: 115, distance: 24.4
click at [250, 115] on icon "Estimated Production 2024 18,153 kWh Estimated Production 2025 11,776 kWh Push …" at bounding box center [216, 191] width 336 height 238
